Goal: Task Accomplishment & Management: Use online tool/utility

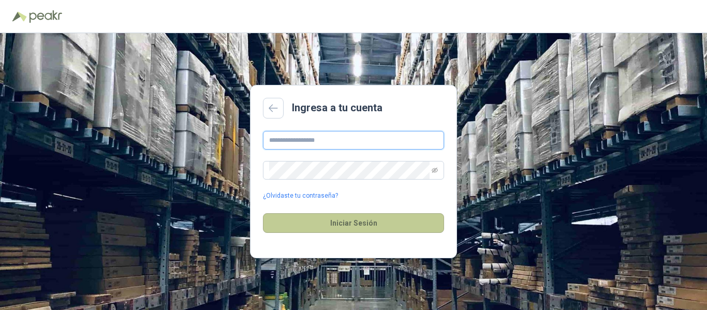
type input "**********"
click at [366, 229] on button "Iniciar Sesión" at bounding box center [353, 223] width 181 height 20
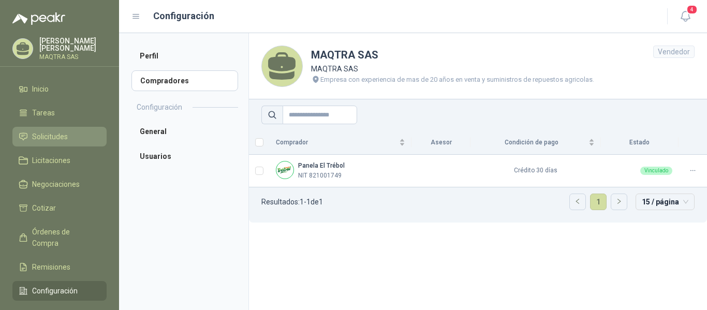
click at [65, 141] on span "Solicitudes" at bounding box center [50, 136] width 36 height 11
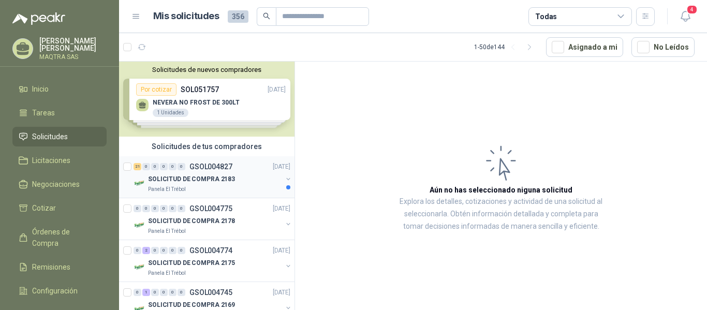
click at [189, 180] on p "SOLICITUD DE COMPRA 2183" at bounding box center [191, 180] width 87 height 10
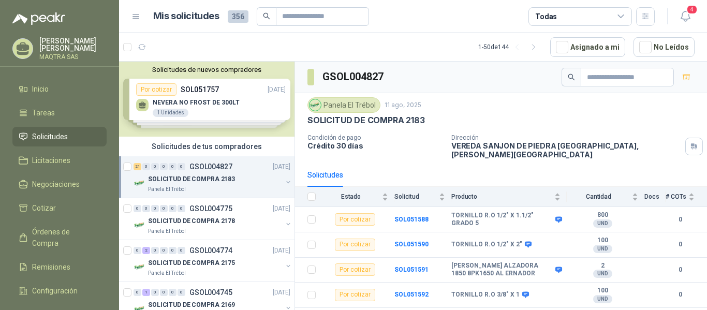
click at [148, 179] on div "SOLICITUD DE COMPRA 2183 Panela El Trébol" at bounding box center [213, 183] width 159 height 21
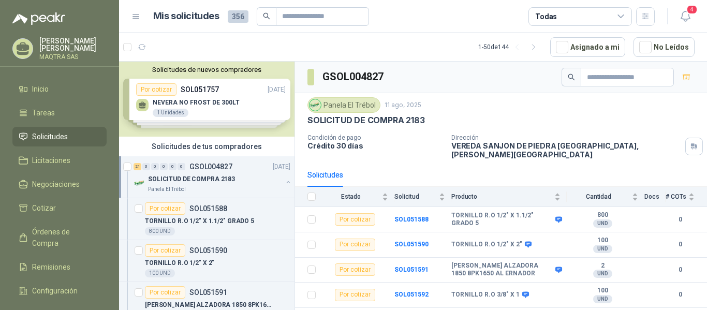
scroll to position [4, 0]
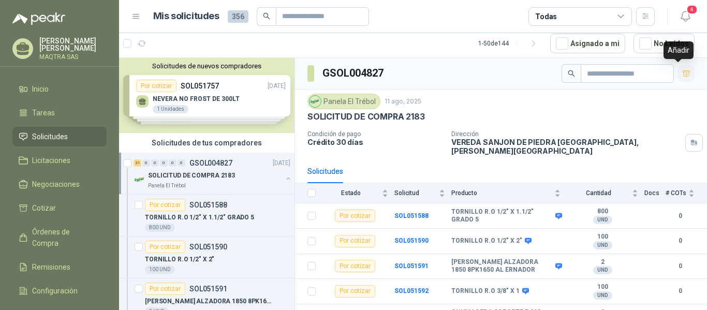
click at [683, 75] on icon "button" at bounding box center [686, 73] width 7 height 6
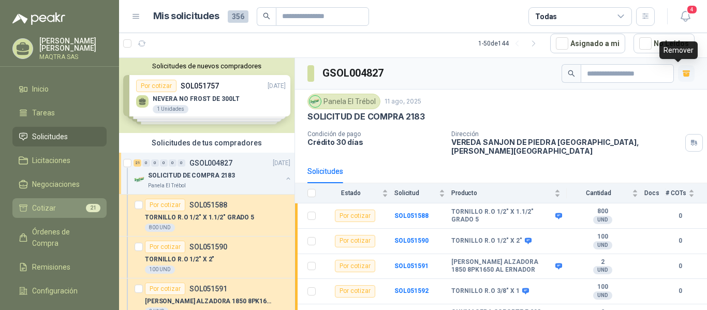
click at [70, 204] on li "Cotizar 21" at bounding box center [60, 208] width 82 height 11
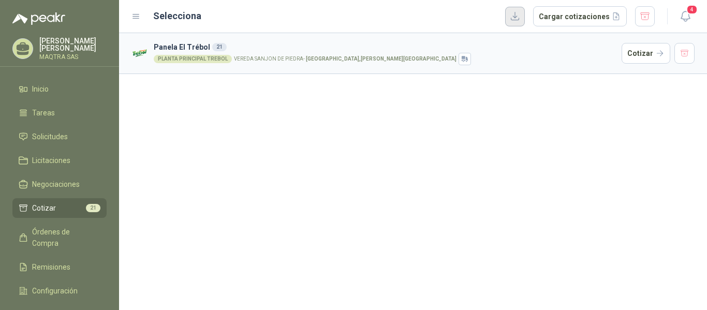
click at [518, 18] on button "button" at bounding box center [515, 17] width 20 height 20
click at [650, 18] on button "button" at bounding box center [645, 16] width 20 height 20
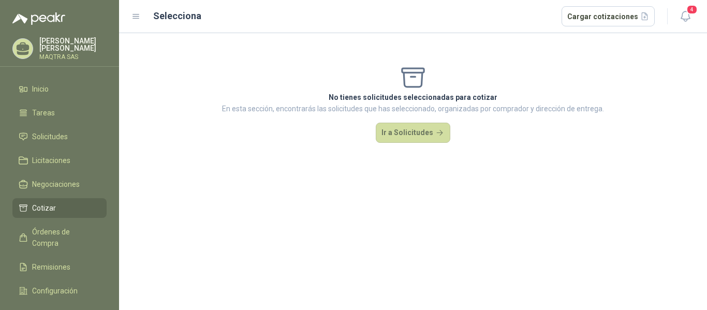
click at [28, 41] on icon at bounding box center [23, 49] width 16 height 16
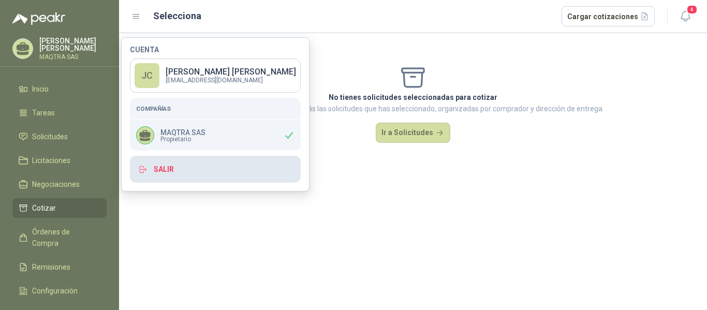
click at [165, 172] on button "Salir" at bounding box center [215, 169] width 171 height 27
